Goal: Transaction & Acquisition: Purchase product/service

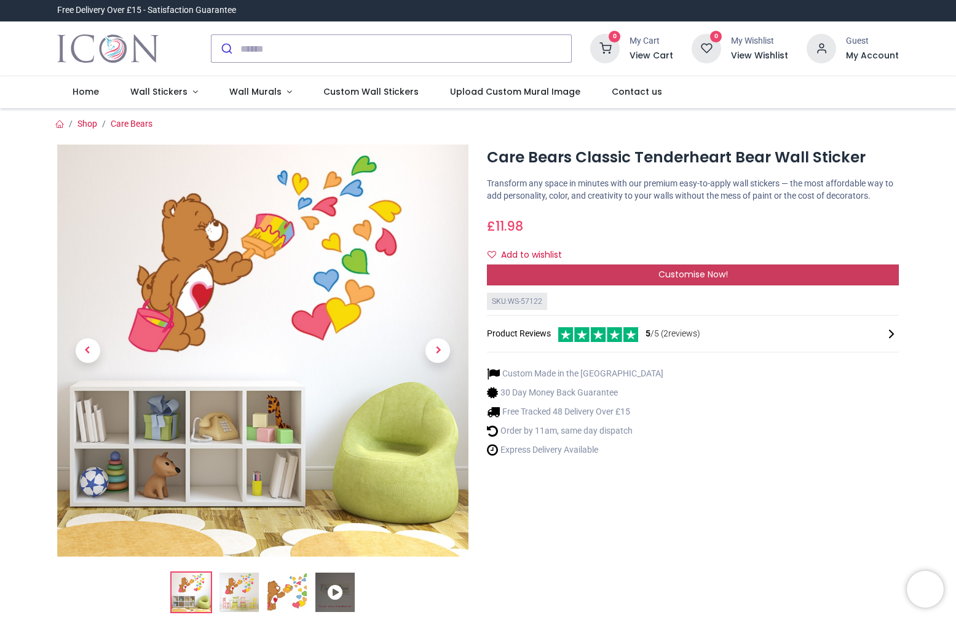
click at [644, 285] on div "Customise Now!" at bounding box center [693, 274] width 412 height 21
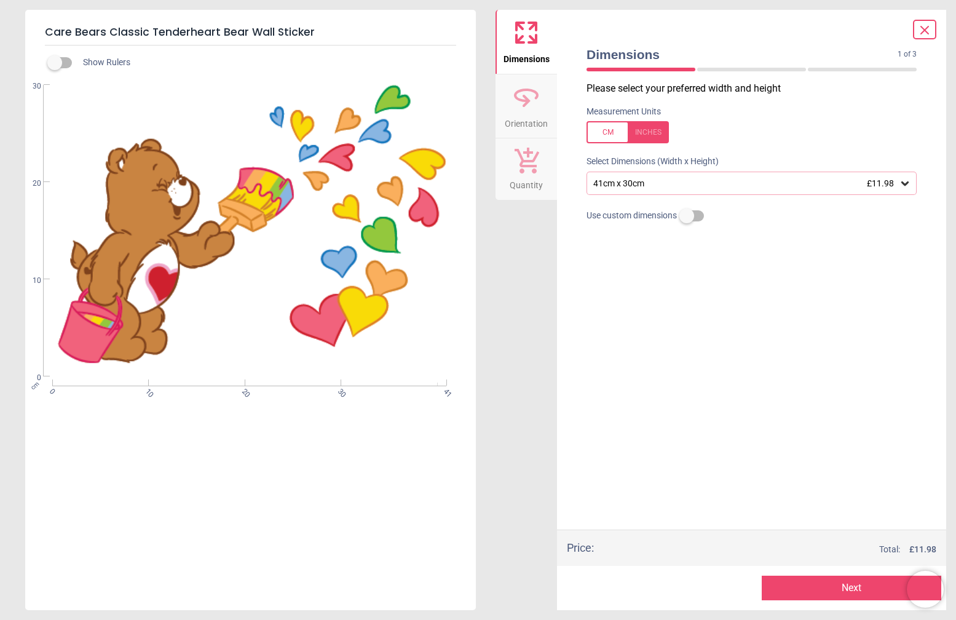
click at [901, 177] on div at bounding box center [905, 183] width 12 height 12
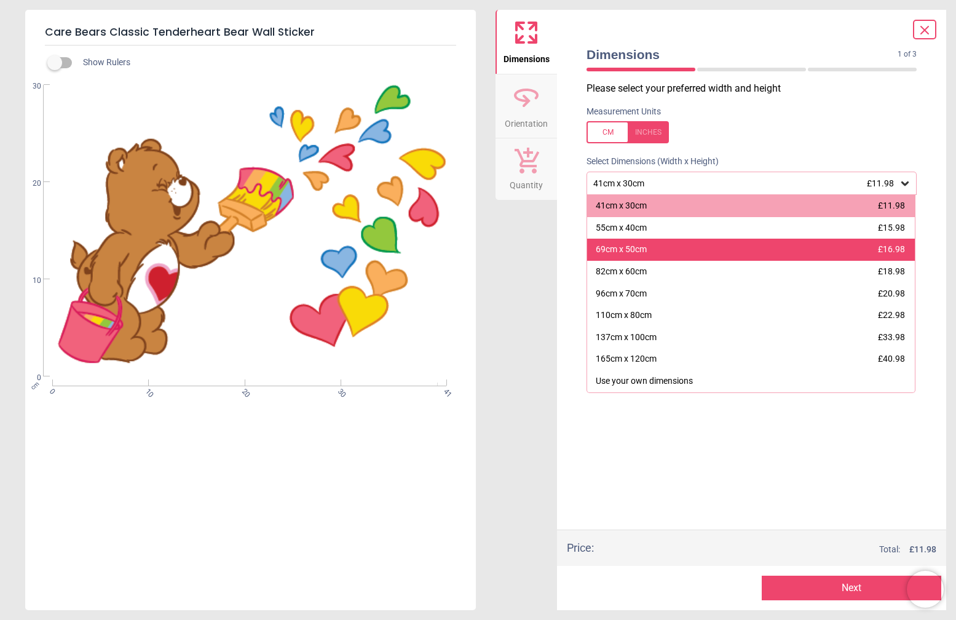
click at [807, 254] on div "69cm x 50cm £16.98" at bounding box center [751, 250] width 328 height 22
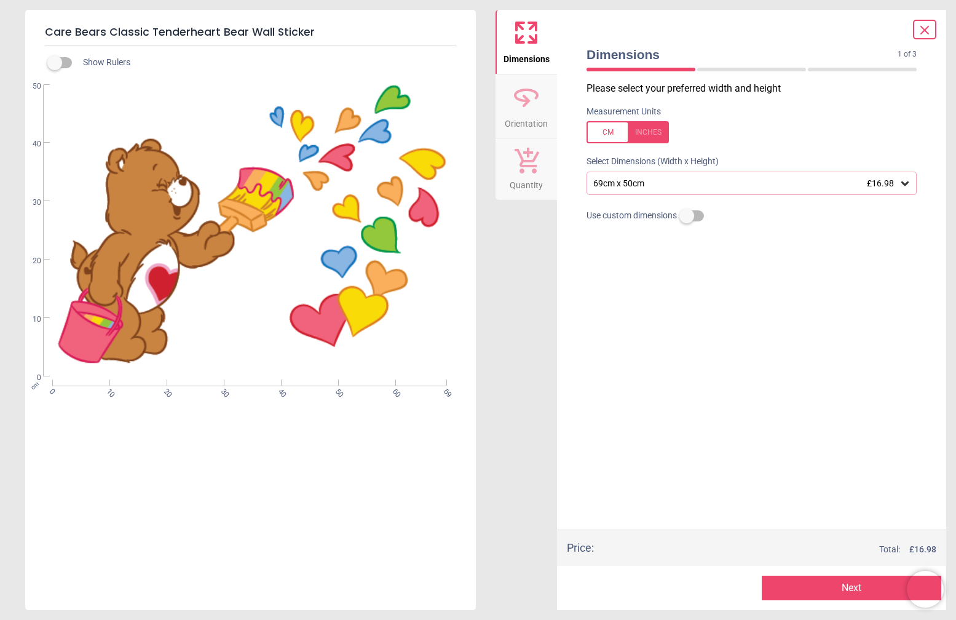
click at [923, 26] on icon at bounding box center [924, 30] width 15 height 15
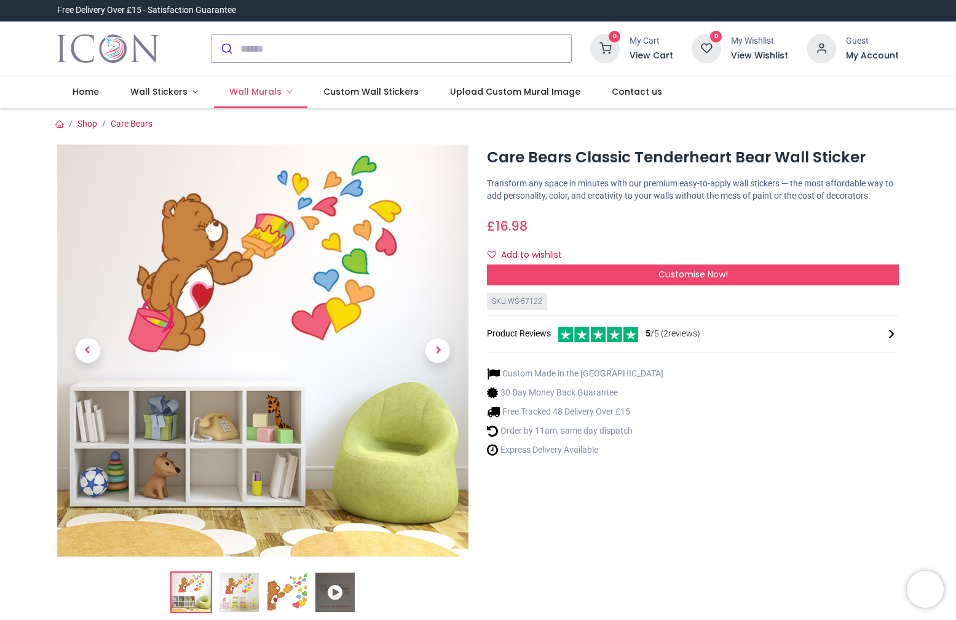
click at [261, 103] on link "Wall Murals" at bounding box center [261, 92] width 94 height 32
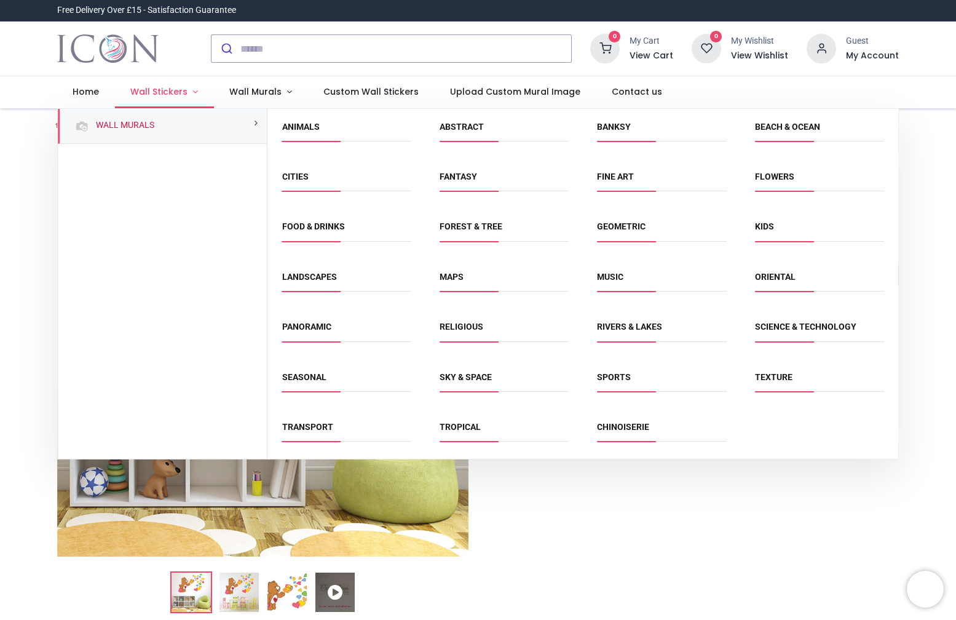
click at [152, 87] on span "Wall Stickers" at bounding box center [158, 91] width 57 height 12
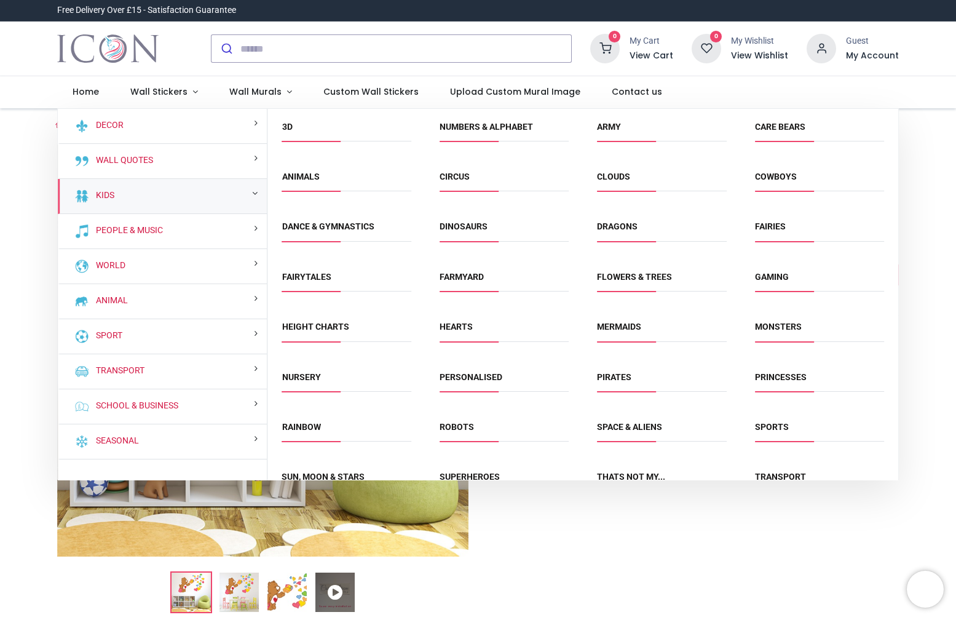
click at [787, 132] on span "Care Bears" at bounding box center [819, 131] width 129 height 20
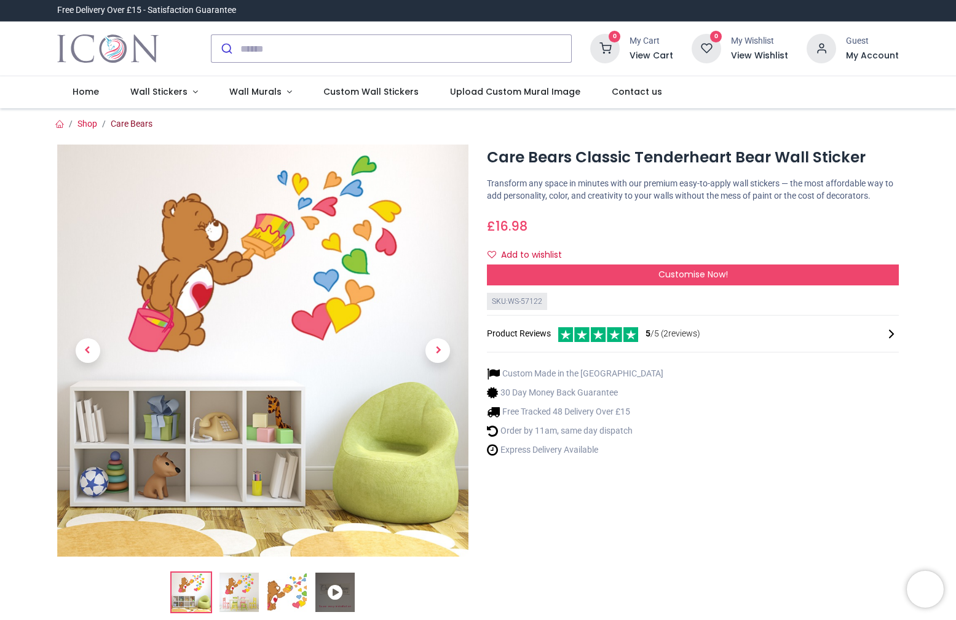
click at [138, 126] on link "Care Bears" at bounding box center [132, 124] width 42 height 10
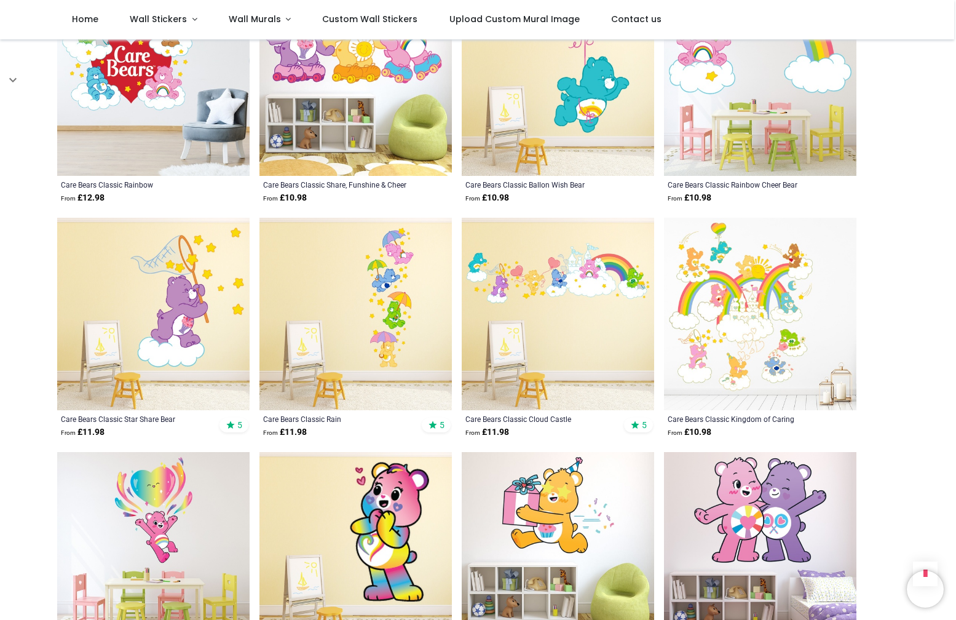
scroll to position [591, 0]
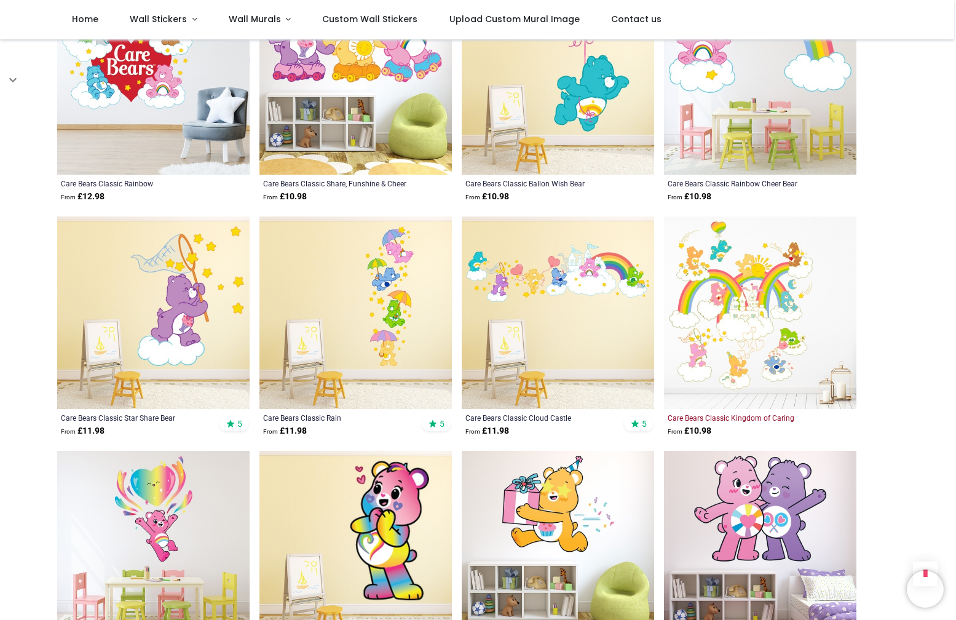
click at [741, 419] on div "Care Bears Classic Kingdom of Caring" at bounding box center [742, 418] width 148 height 10
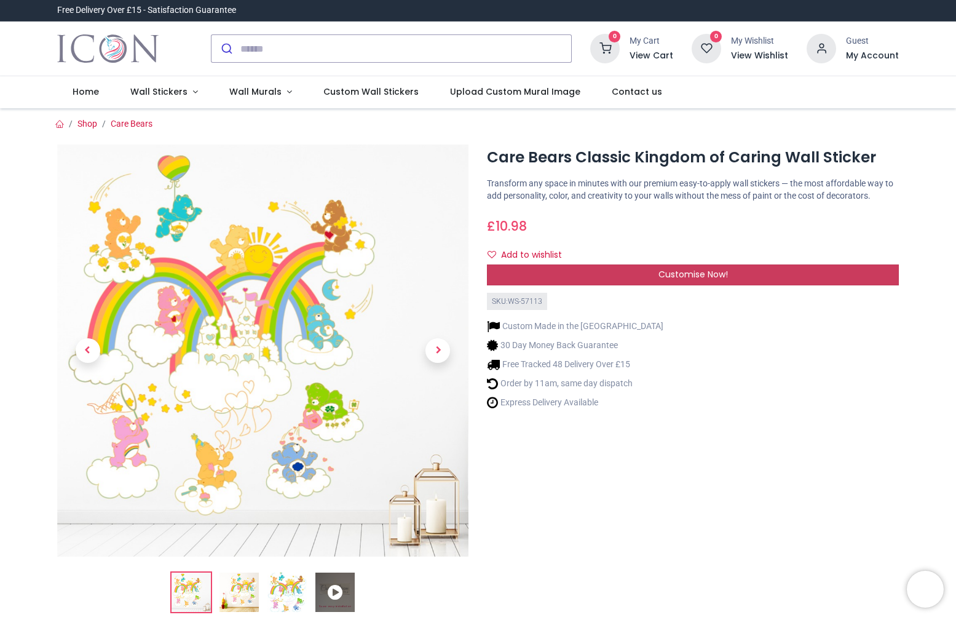
click at [666, 280] on span "Customise Now!" at bounding box center [692, 274] width 69 height 12
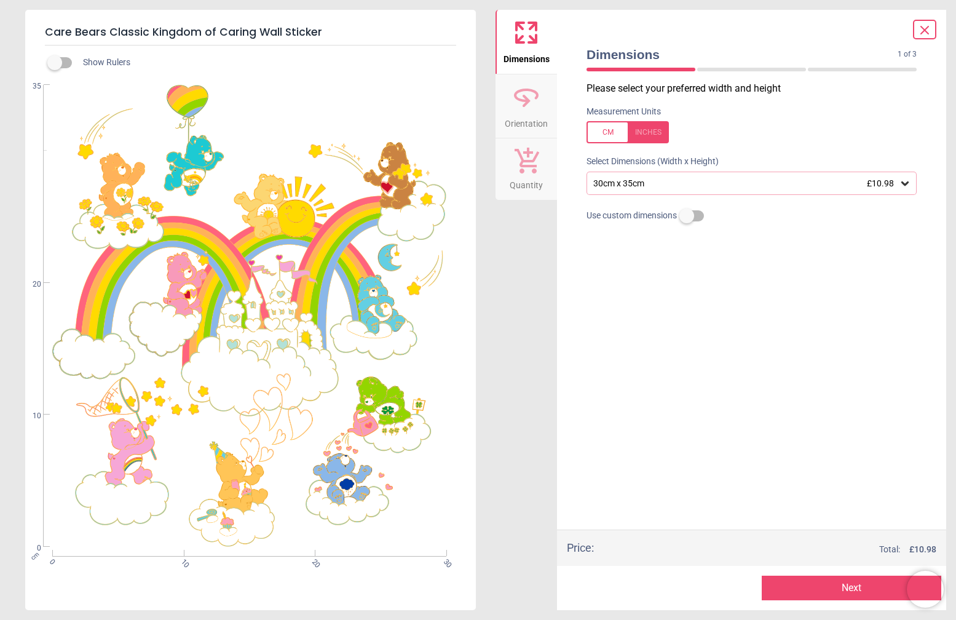
click at [859, 191] on div "30cm x 35cm £10.98" at bounding box center [752, 183] width 330 height 23
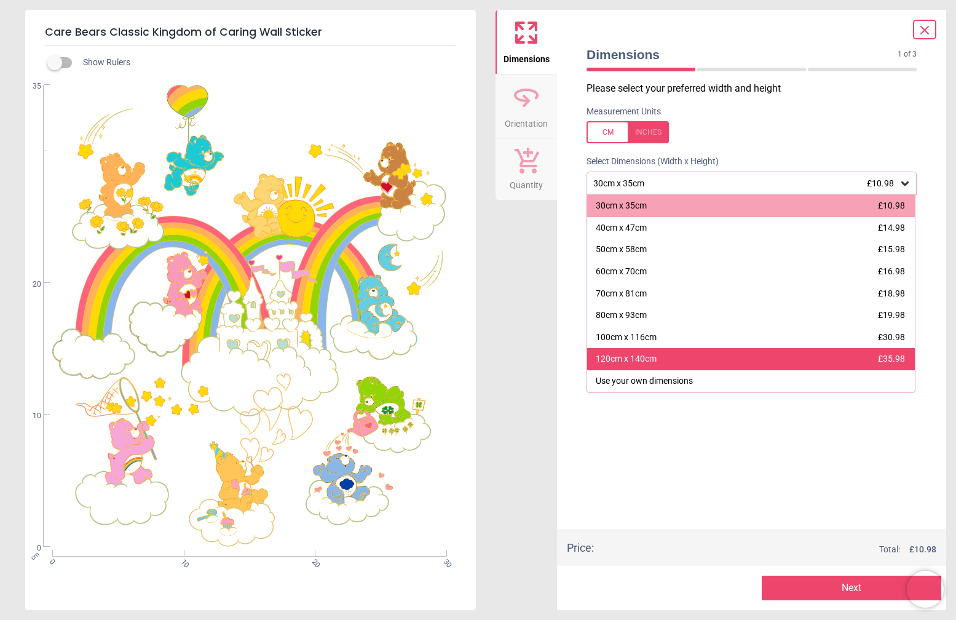
click at [770, 357] on div "120cm x 140cm £35.98" at bounding box center [751, 359] width 328 height 22
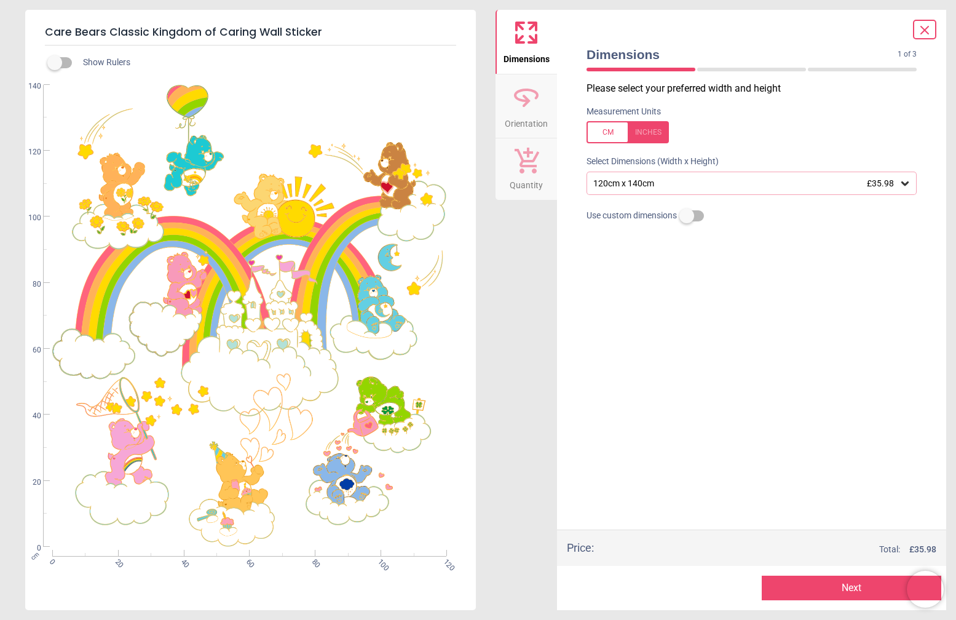
click at [925, 29] on icon at bounding box center [924, 29] width 7 height 7
